Goal: Task Accomplishment & Management: Manage account settings

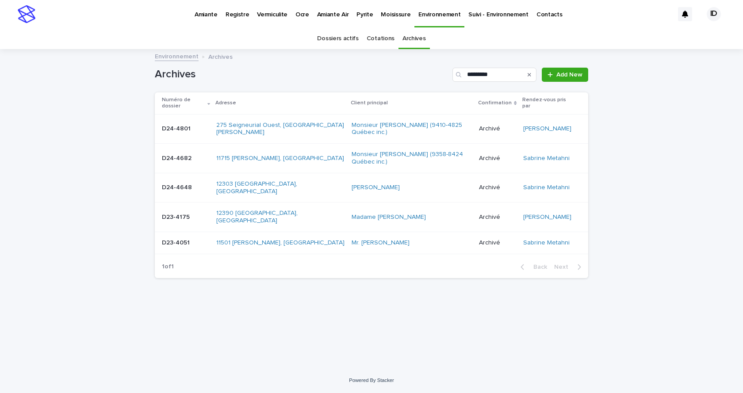
click at [264, 15] on p "Vermiculite" at bounding box center [272, 9] width 31 height 19
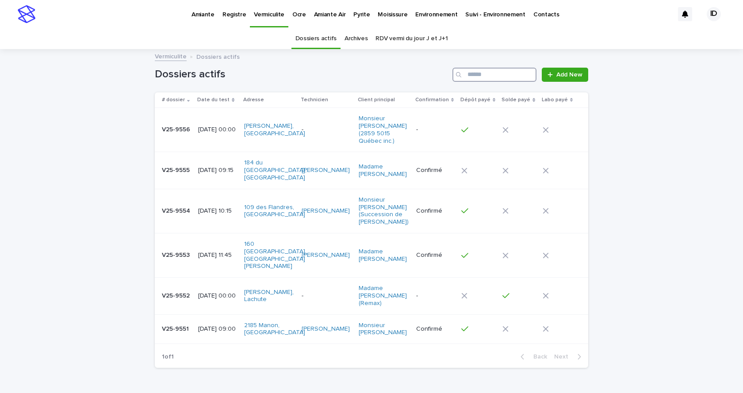
click at [485, 73] on input "Search" at bounding box center [494, 75] width 84 height 14
click at [196, 314] on td "[DATE] 09:00" at bounding box center [217, 329] width 46 height 30
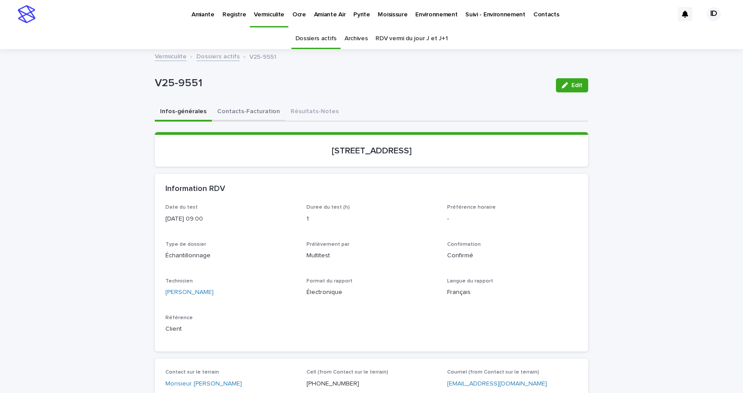
click at [239, 112] on button "Contacts-Facturation" at bounding box center [248, 112] width 73 height 19
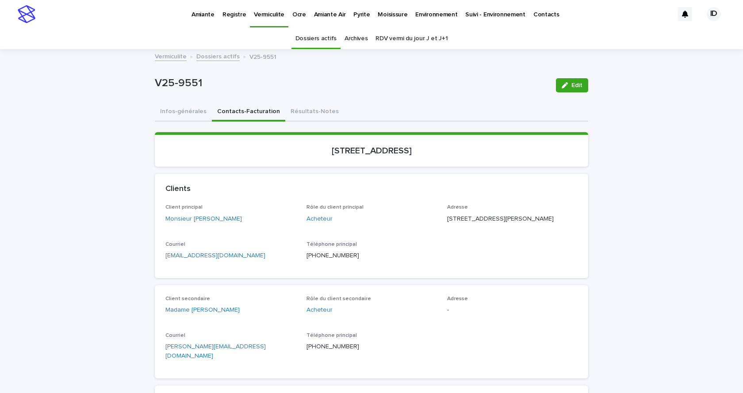
click at [186, 259] on link "[EMAIL_ADDRESS][DOMAIN_NAME]" at bounding box center [215, 255] width 100 height 6
drag, startPoint x: 262, startPoint y: 359, endPoint x: 133, endPoint y: 357, distance: 128.6
copy link "[PERSON_NAME][EMAIL_ADDRESS][DOMAIN_NAME]"
click at [309, 113] on button "Résultats-Notes" at bounding box center [314, 112] width 59 height 19
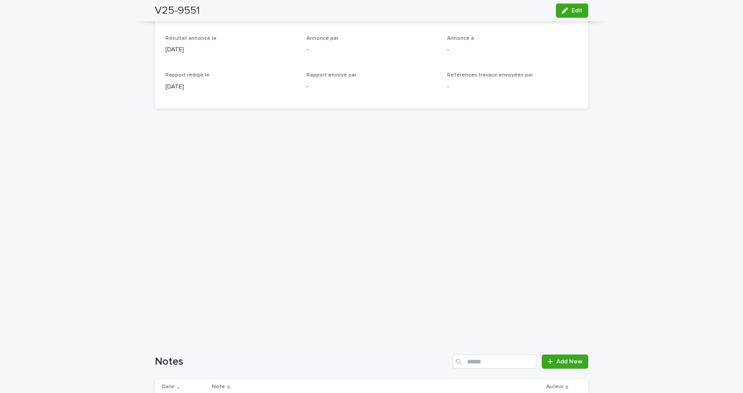
scroll to position [345, 0]
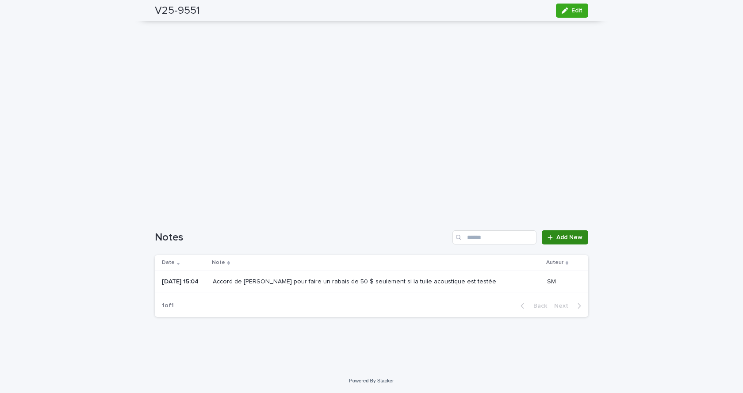
click at [557, 235] on span "Add New" at bounding box center [569, 237] width 26 height 6
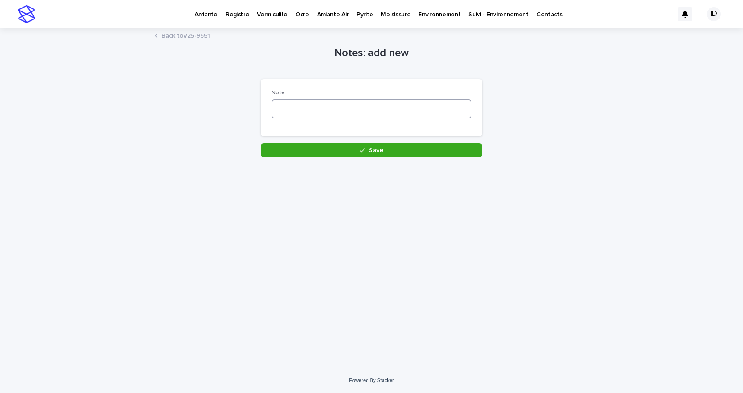
click at [297, 109] on textarea at bounding box center [371, 108] width 200 height 19
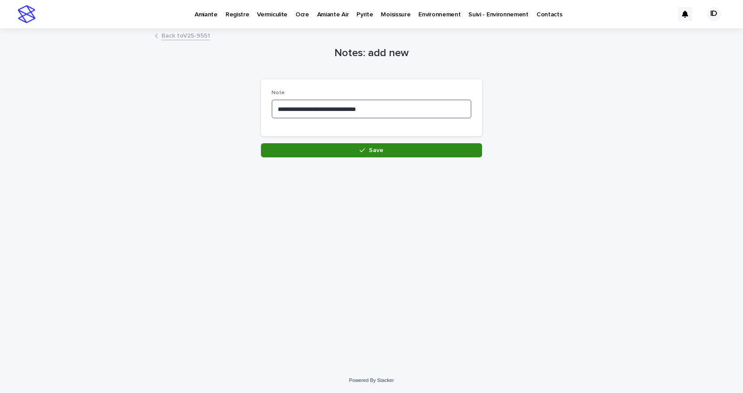
type textarea "**********"
click at [316, 150] on button "Save" at bounding box center [371, 150] width 221 height 14
